Goal: Find specific fact: Find specific fact

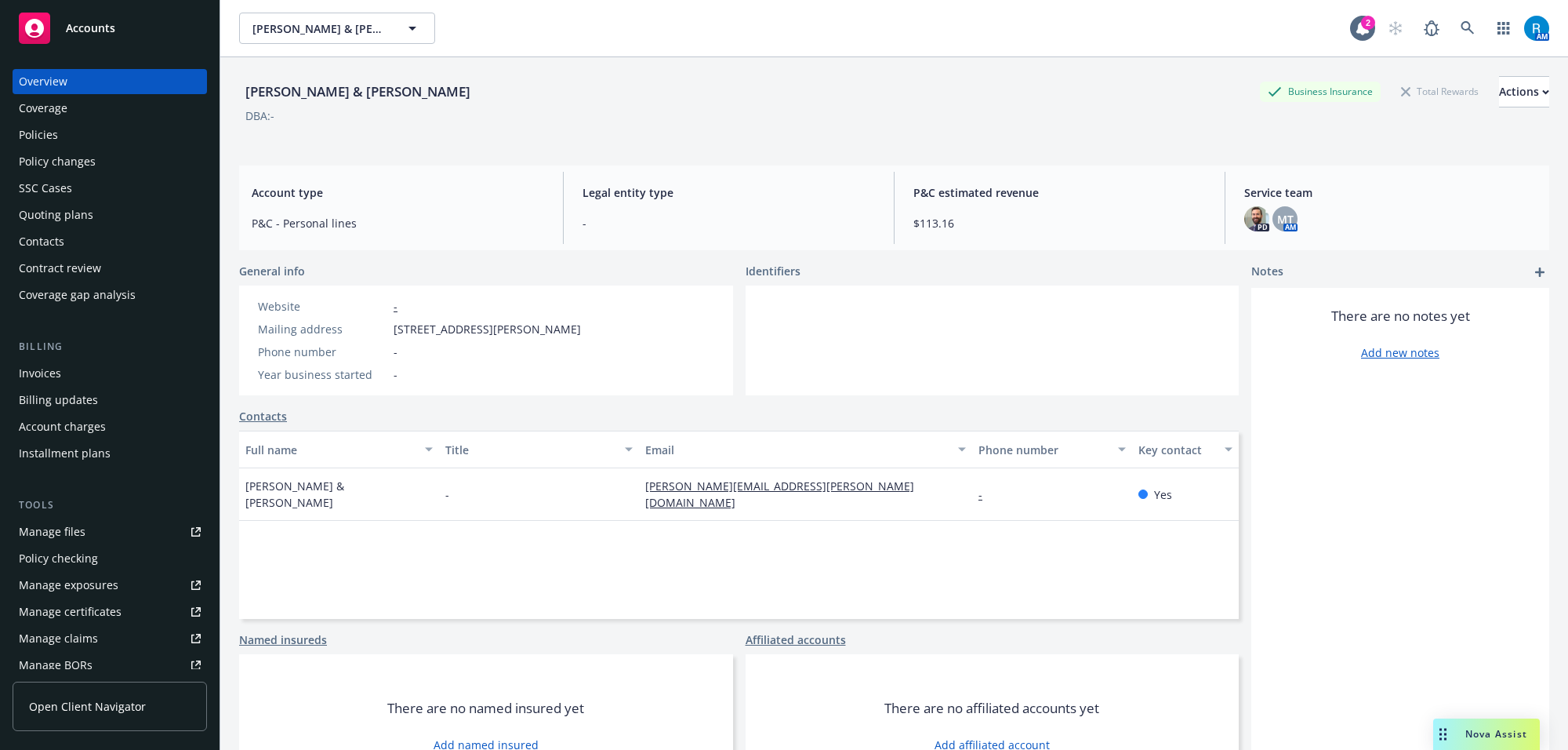
click at [418, 559] on div "Full name Title Email Phone number Key contact [PERSON_NAME] & [PERSON_NAME] - …" at bounding box center [739, 525] width 1000 height 189
drag, startPoint x: 308, startPoint y: 492, endPoint x: 366, endPoint y: 495, distance: 58.1
click at [366, 495] on div "[PERSON_NAME] & [PERSON_NAME]" at bounding box center [338, 494] width 200 height 52
copy span "[PERSON_NAME]"
click at [239, 498] on div "[PERSON_NAME] & [PERSON_NAME]" at bounding box center [338, 494] width 200 height 52
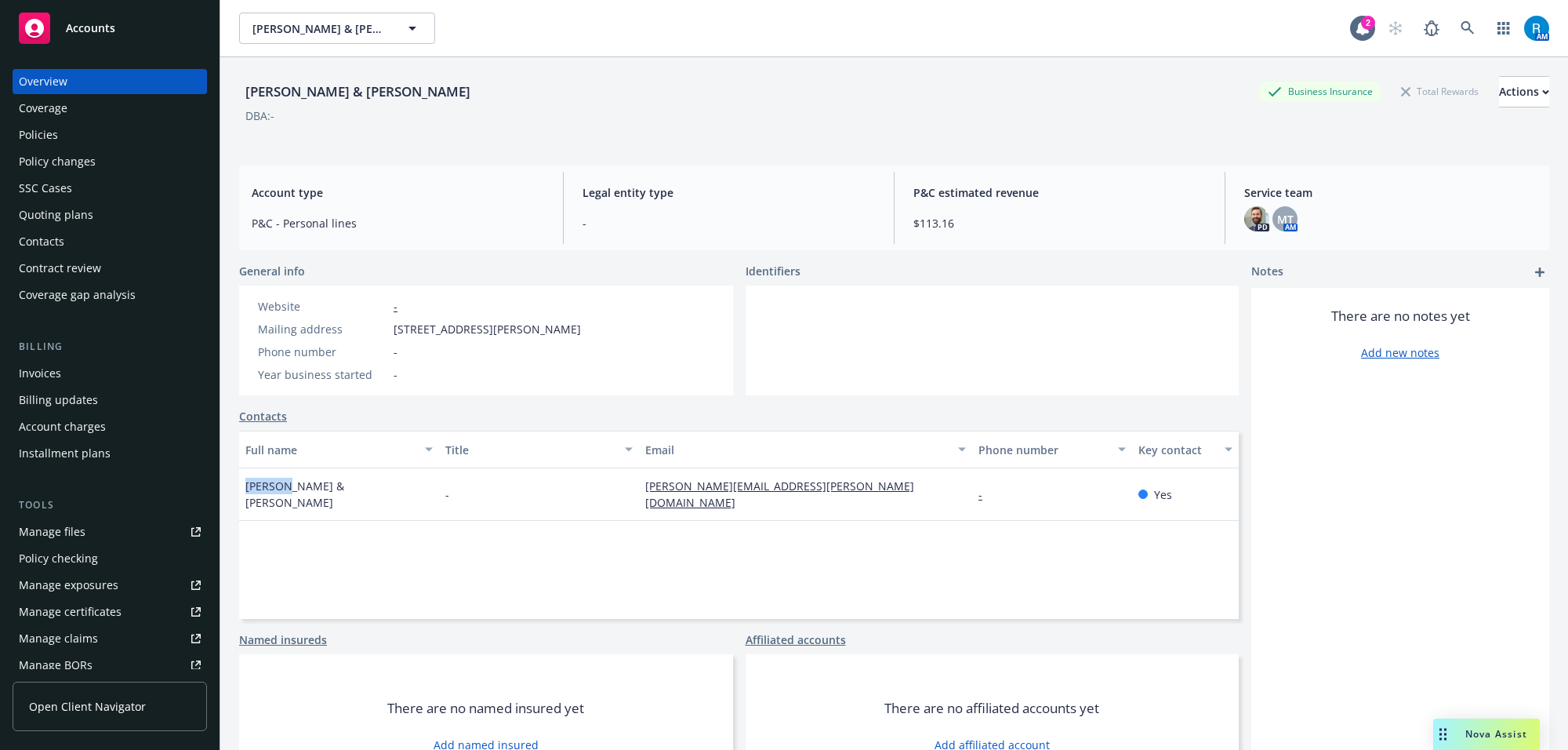
drag, startPoint x: 248, startPoint y: 493, endPoint x: 290, endPoint y: 503, distance: 43.2
click at [290, 503] on div "Maureen & Kris Harper" at bounding box center [338, 494] width 200 height 52
copy span "Maureen"
drag, startPoint x: 743, startPoint y: 355, endPoint x: 452, endPoint y: 342, distance: 291.3
click at [745, 351] on div at bounding box center [757, 340] width 25 height 110
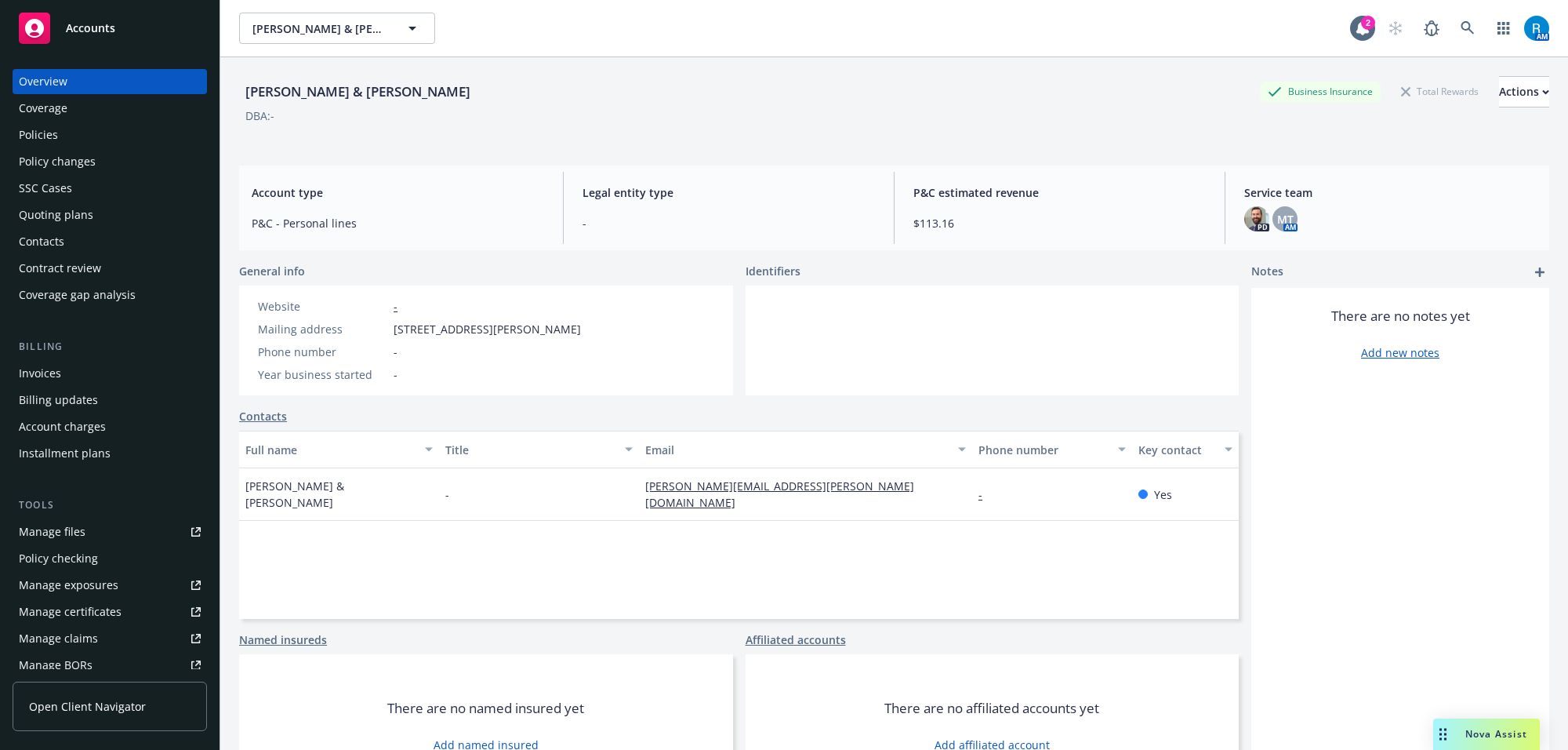
drag, startPoint x: 396, startPoint y: 334, endPoint x: 662, endPoint y: 333, distance: 266.0
click at [600, 334] on div "Website - Mailing address 16801 Pembrook Ln, Huntington Beach, CA, 92649 Phone …" at bounding box center [419, 340] width 361 height 110
copy span "16801 Pembrook Ln, Huntington Beach, CA, 92649"
click at [83, 143] on div "Policies" at bounding box center [110, 135] width 182 height 25
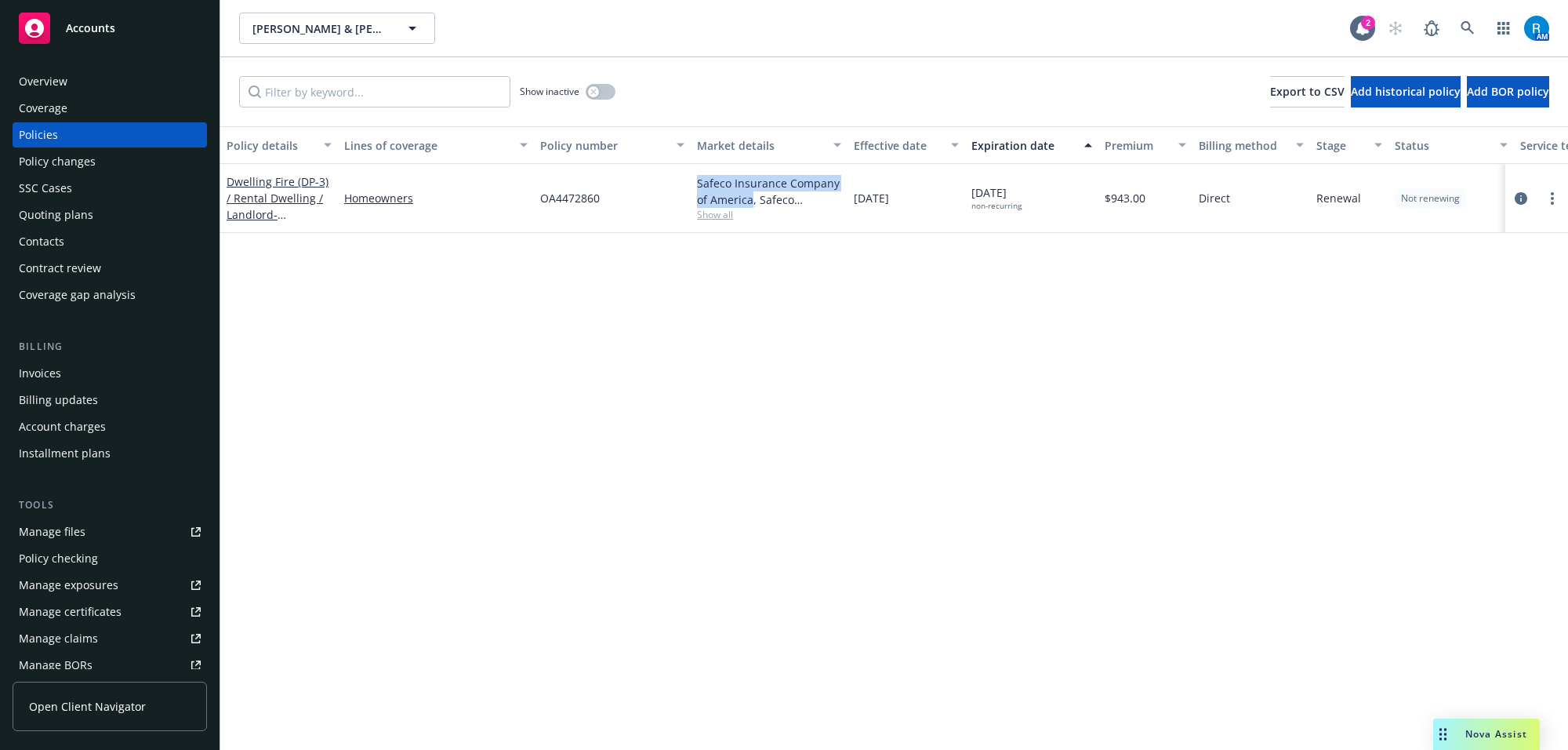
drag, startPoint x: 696, startPoint y: 182, endPoint x: 751, endPoint y: 202, distance: 58.5
click at [751, 202] on div "Safeco Insurance Company of America, Safeco Insurance (Liberty Mutual) Show all" at bounding box center [769, 198] width 157 height 69
copy div "Safeco Insurance Company of America"
click at [259, 195] on link "Dwelling Fire (DP-3) / Rental Dwelling / Landlord - 6072 SHIELDS DR HUNTINGTON …" at bounding box center [277, 222] width 102 height 97
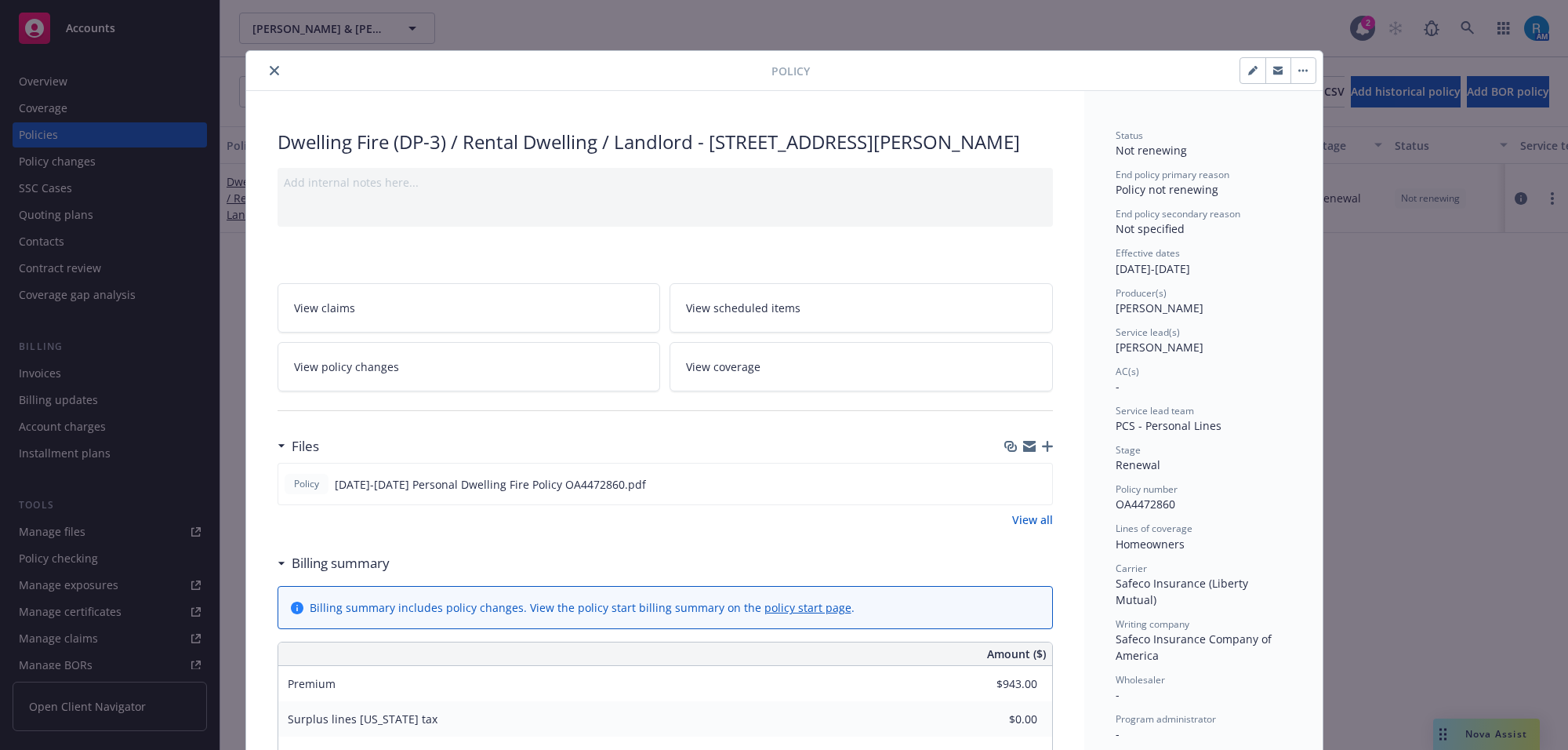
click at [764, 316] on span "View scheduled items" at bounding box center [744, 308] width 115 height 16
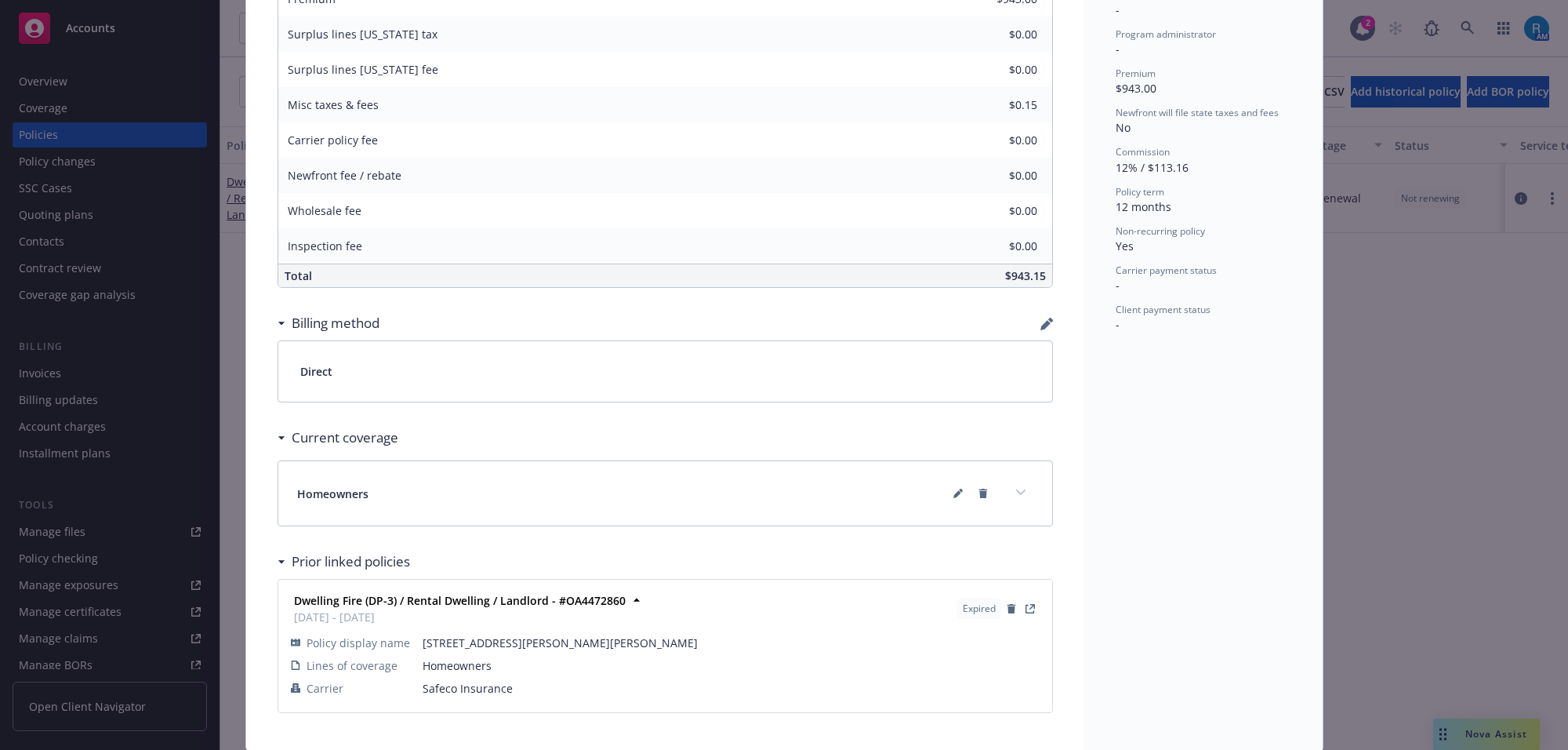
scroll to position [687, 0]
click at [955, 504] on button at bounding box center [958, 491] width 25 height 25
select select "LIMIT"
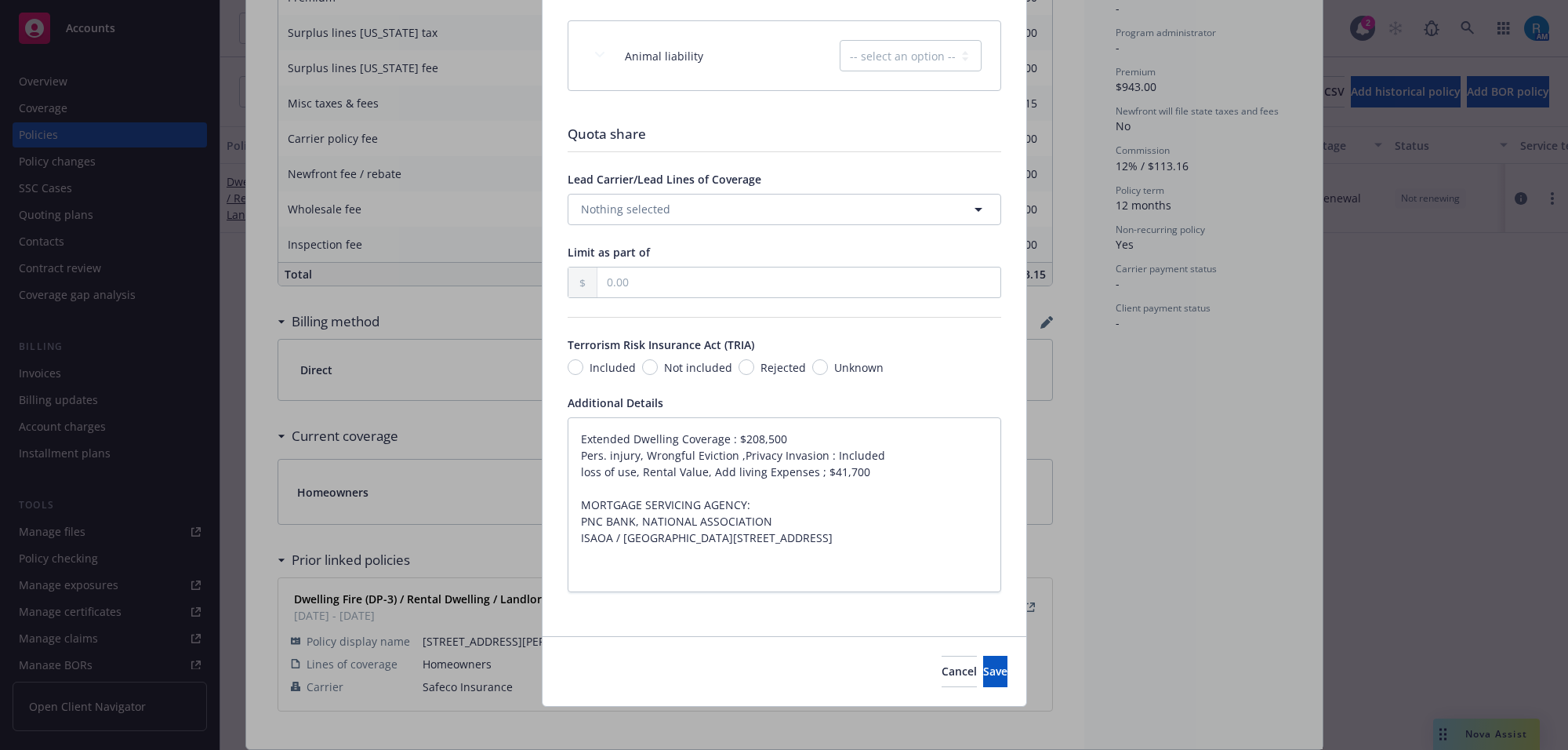
scroll to position [2684, 0]
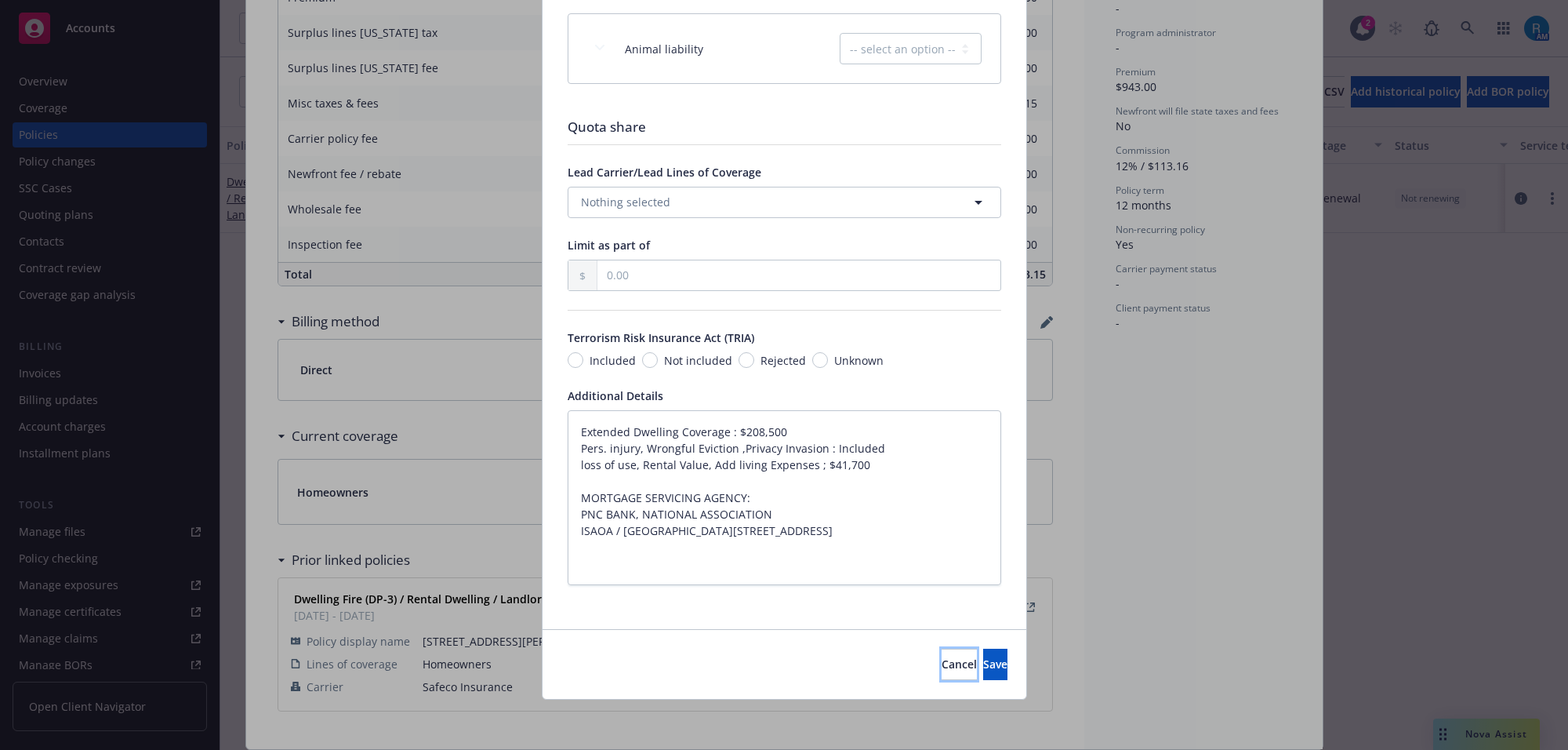
drag, startPoint x: 872, startPoint y: 663, endPoint x: 796, endPoint y: 651, distance: 76.9
click at [942, 659] on span "Cancel" at bounding box center [959, 663] width 35 height 15
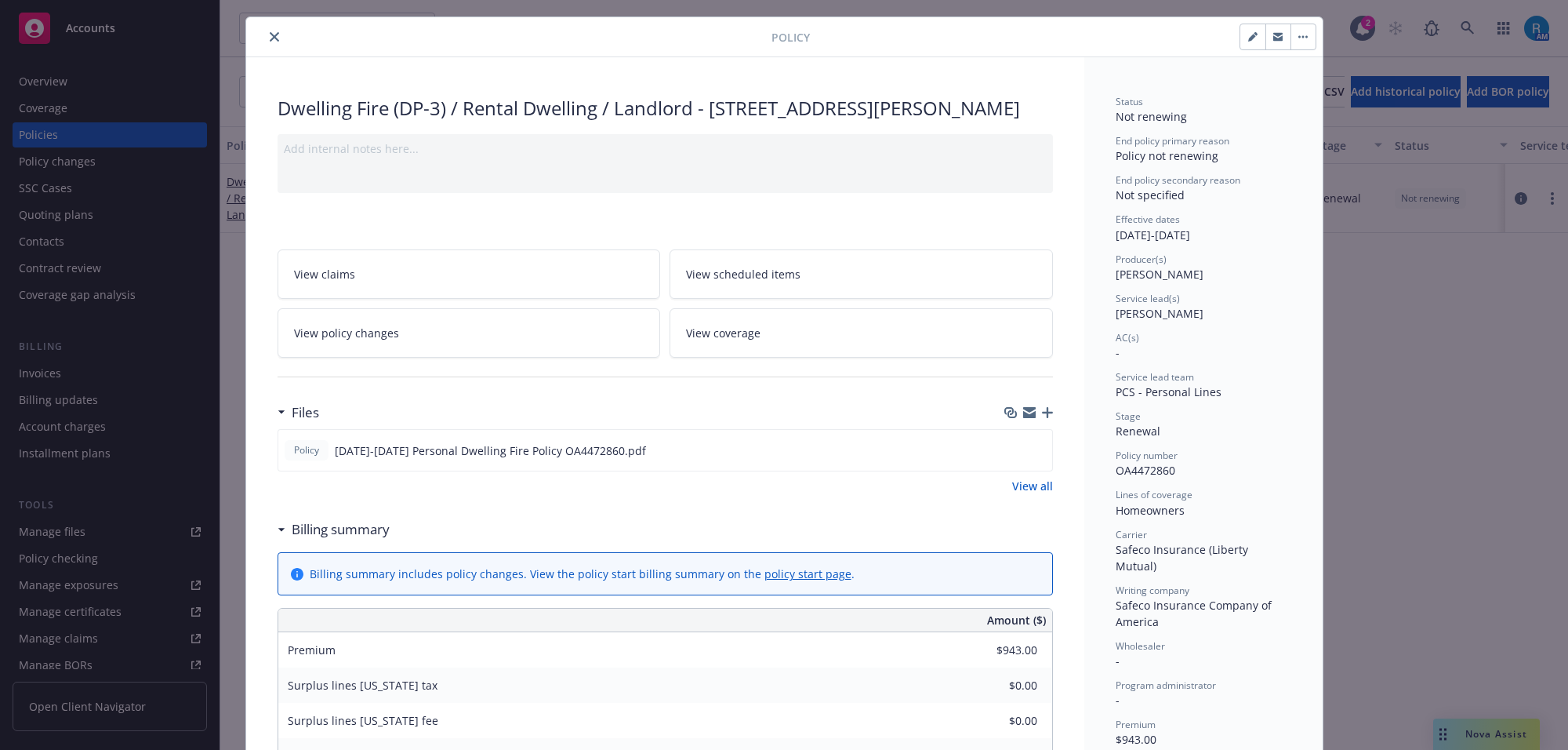
scroll to position [0, 0]
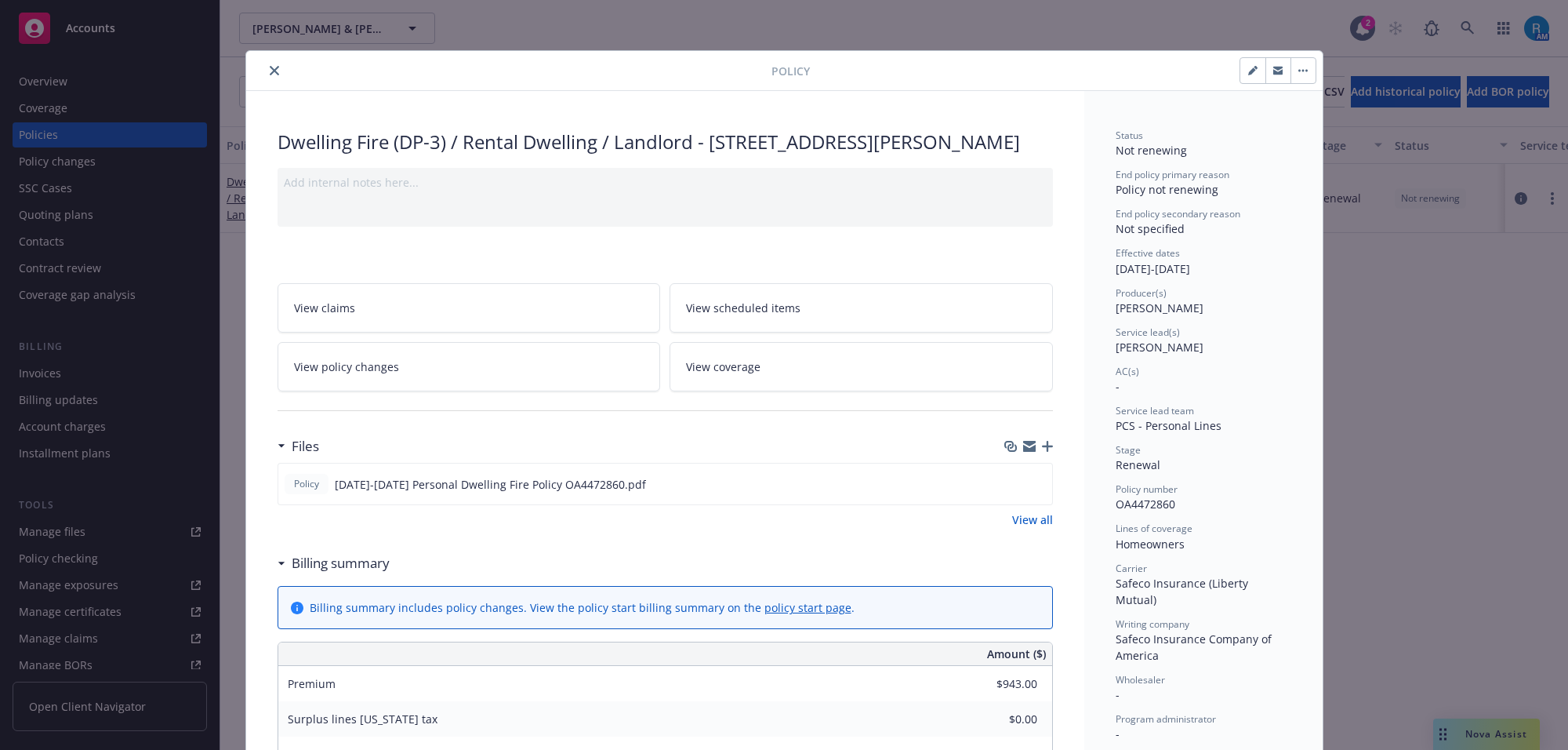
click at [270, 69] on icon "close" at bounding box center [274, 70] width 9 height 9
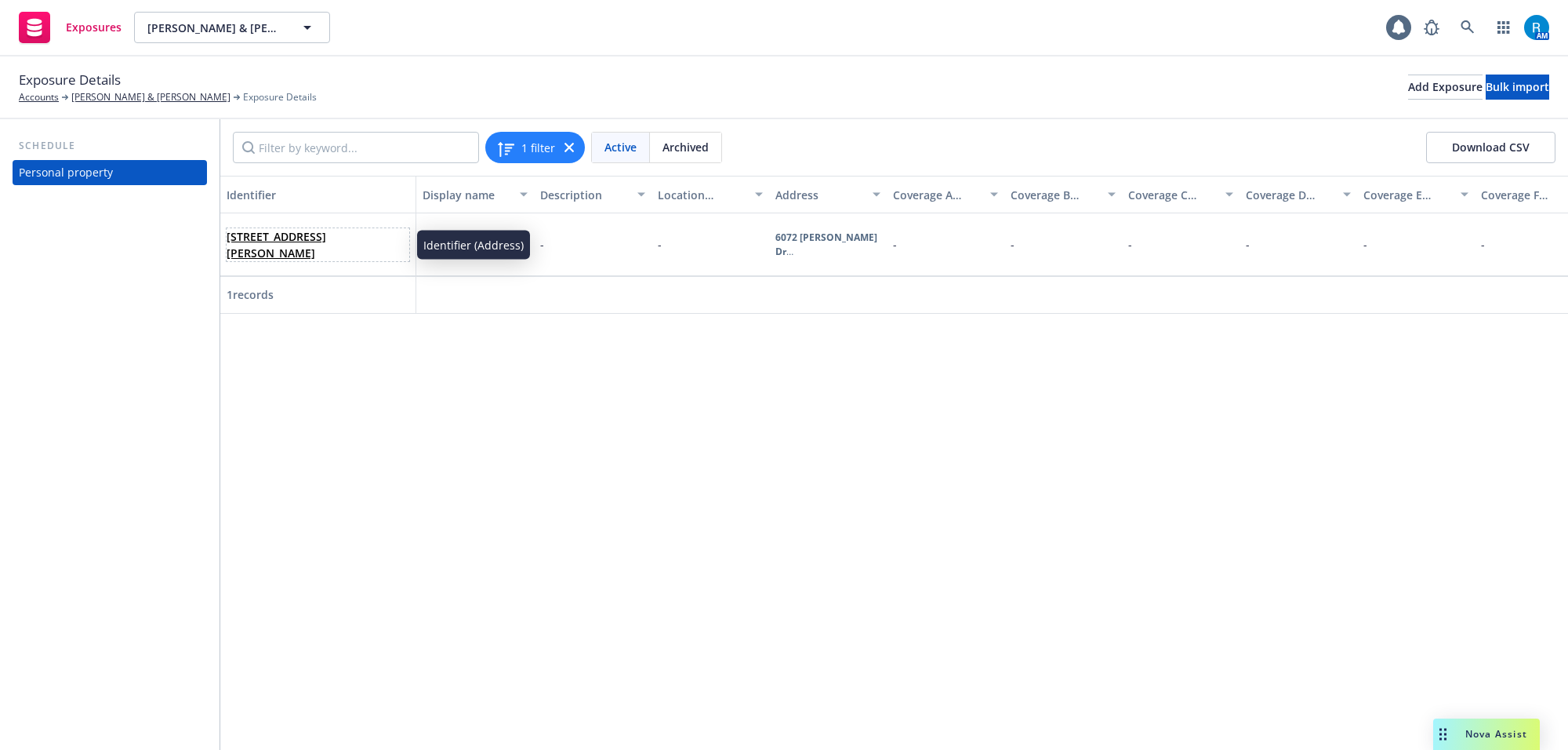
click at [269, 236] on link "[STREET_ADDRESS][PERSON_NAME]" at bounding box center [276, 244] width 99 height 32
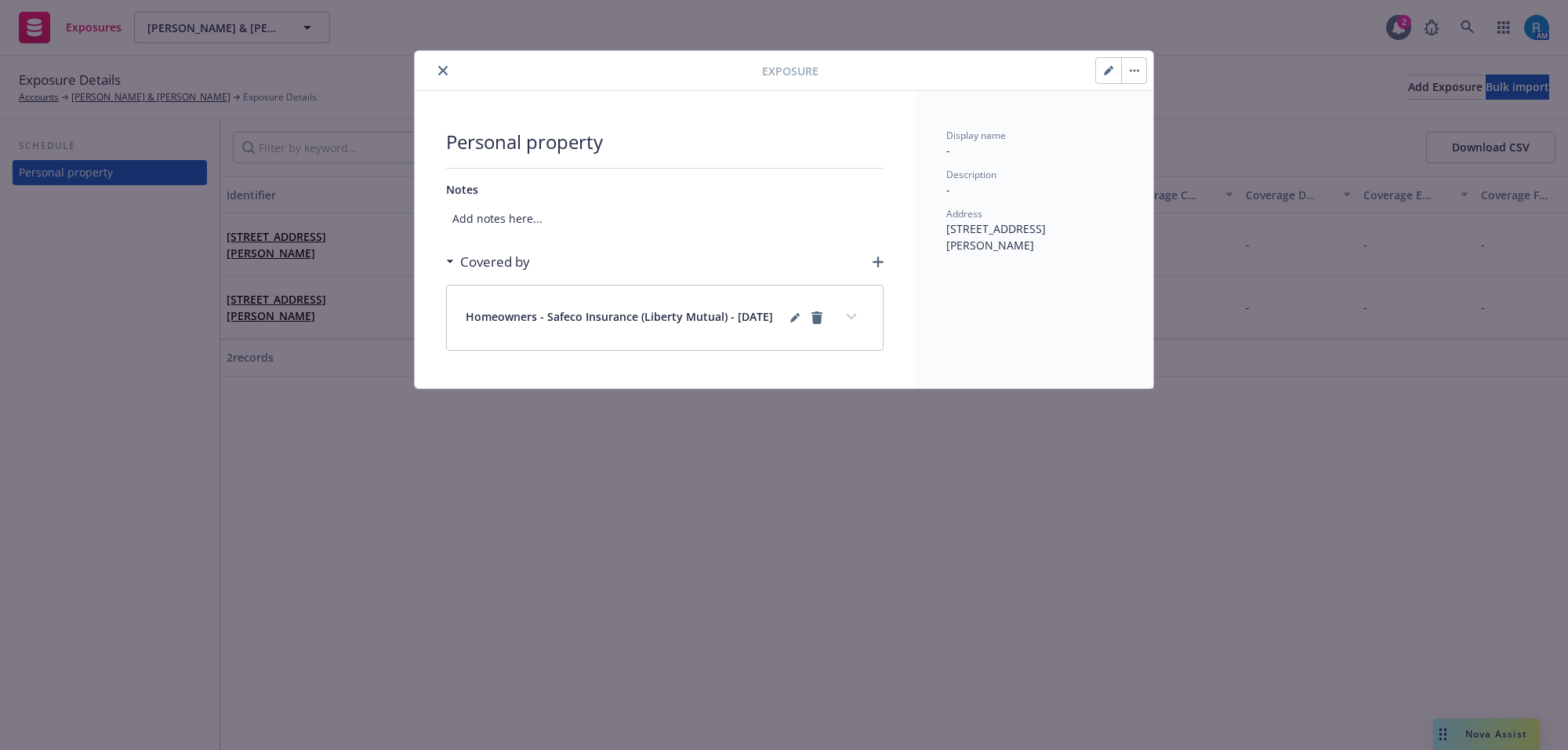
drag, startPoint x: 973, startPoint y: 236, endPoint x: 1039, endPoint y: 249, distance: 67.3
click at [1039, 249] on div "Address [STREET_ADDRESS][PERSON_NAME]" at bounding box center [1033, 231] width 176 height 46
copy span "[STREET_ADDRESS][PERSON_NAME]"
